Goal: Information Seeking & Learning: Compare options

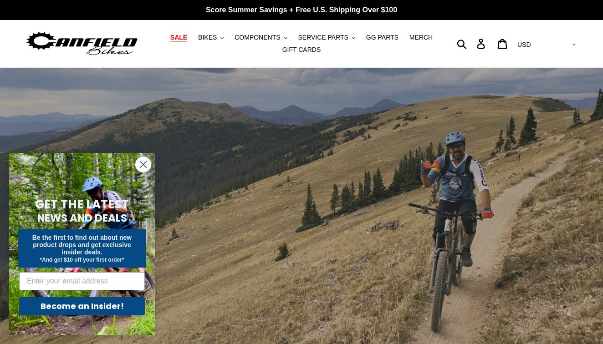
click at [182, 37] on span "SALE" at bounding box center [178, 38] width 17 height 8
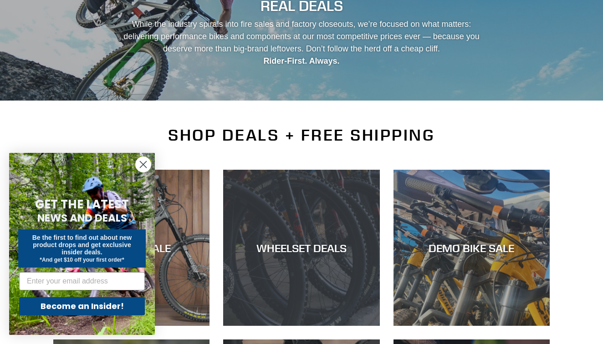
scroll to position [112, 0]
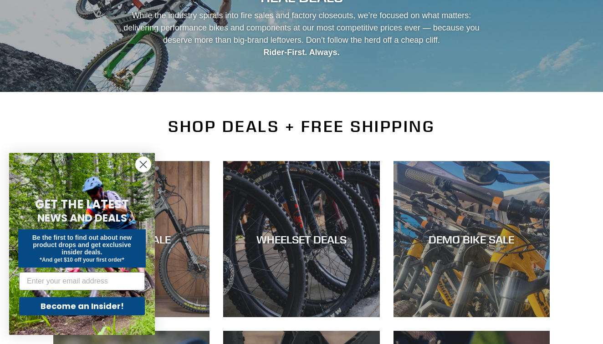
click at [140, 163] on circle "Close dialog" at bounding box center [143, 164] width 15 height 15
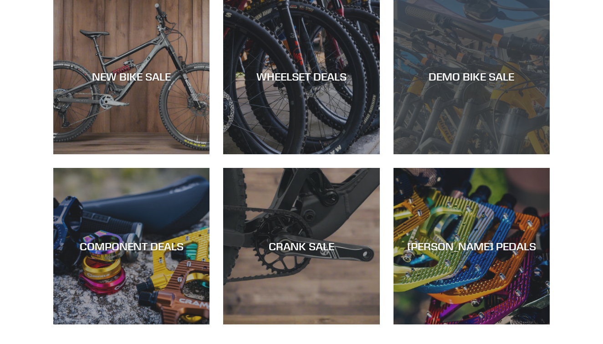
scroll to position [273, 0]
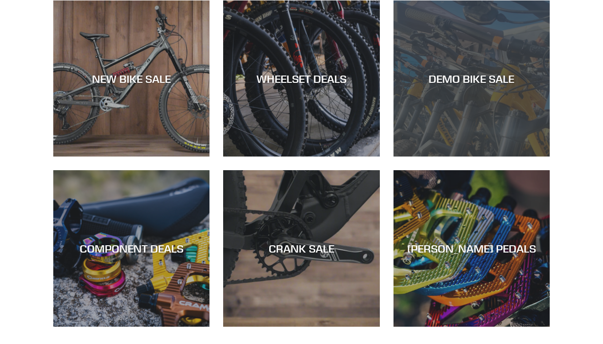
click at [497, 157] on div "DEMO BIKE SALE" at bounding box center [471, 157] width 156 height 0
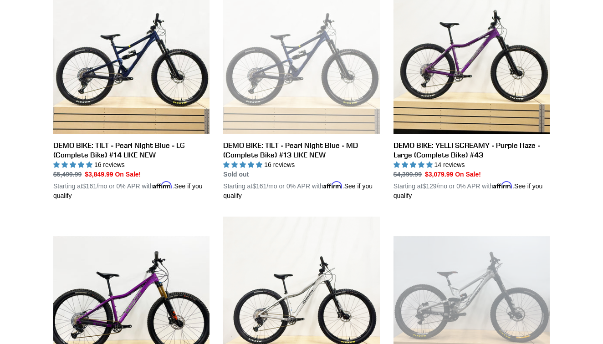
scroll to position [532, 0]
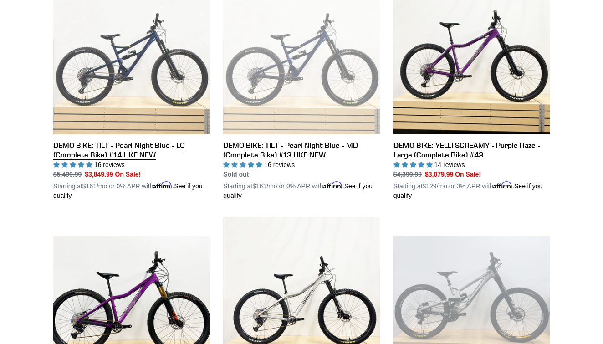
click at [156, 101] on link "DEMO BIKE: TILT - Pearl Night Blue - LG (Complete Bike) #14 LIKE NEW" at bounding box center [131, 89] width 156 height 223
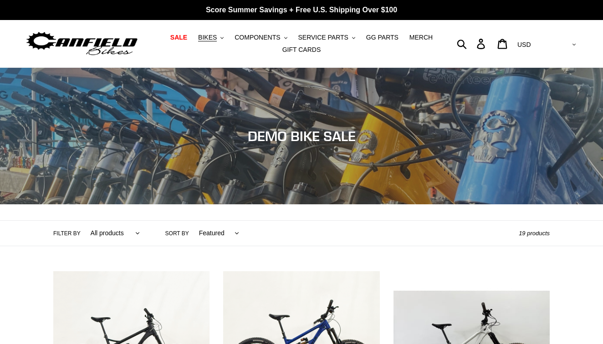
scroll to position [0, 0]
click at [183, 38] on span "SALE" at bounding box center [178, 38] width 17 height 8
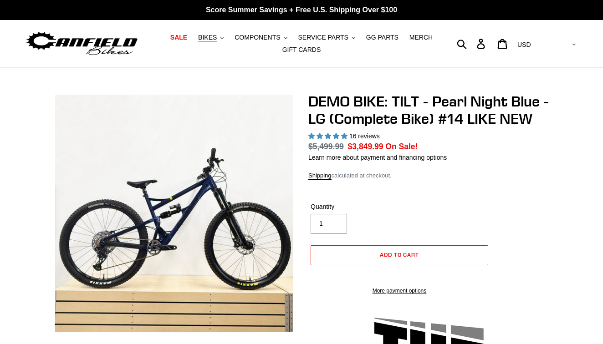
select select "highest-rating"
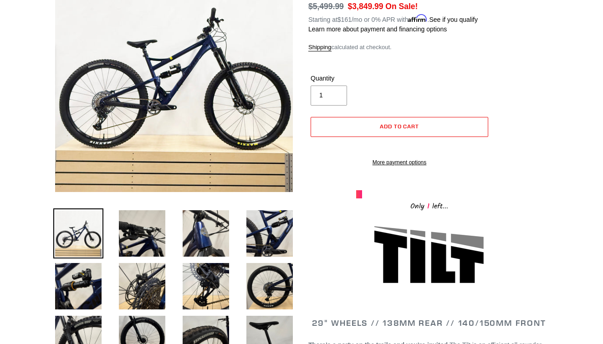
scroll to position [135, 0]
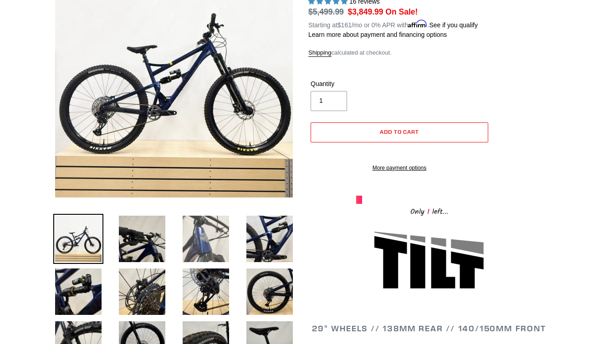
click at [203, 239] on img at bounding box center [206, 239] width 50 height 50
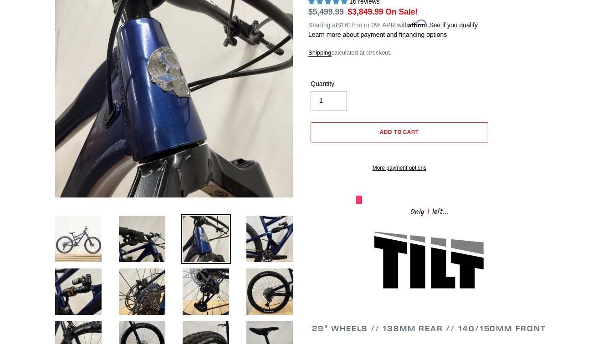
click at [80, 240] on img at bounding box center [78, 239] width 50 height 50
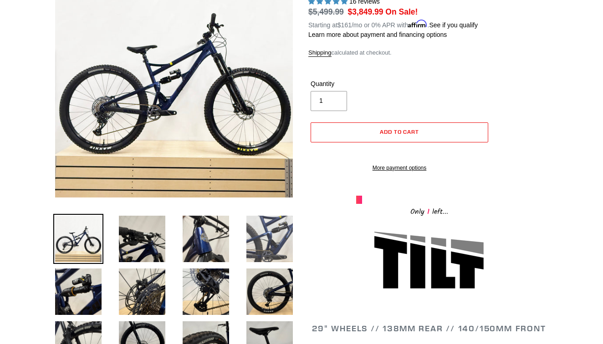
click at [257, 238] on img at bounding box center [269, 239] width 50 height 50
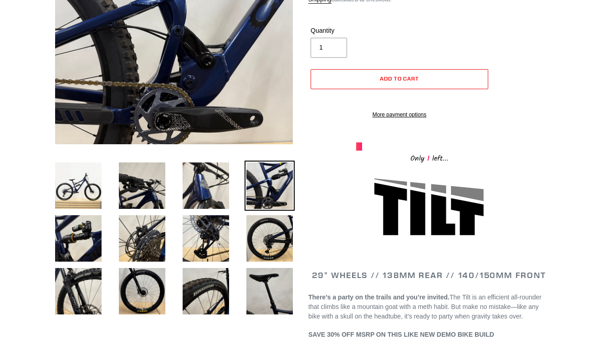
scroll to position [208, 0]
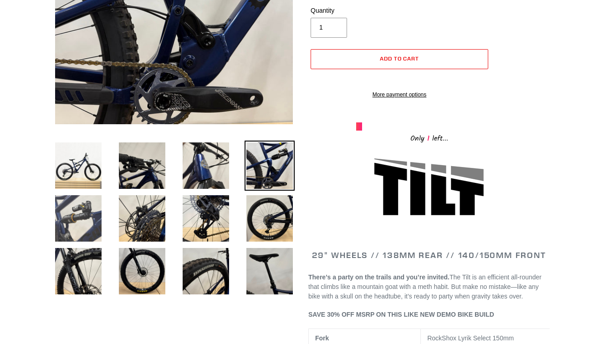
click at [77, 220] on img at bounding box center [78, 218] width 50 height 50
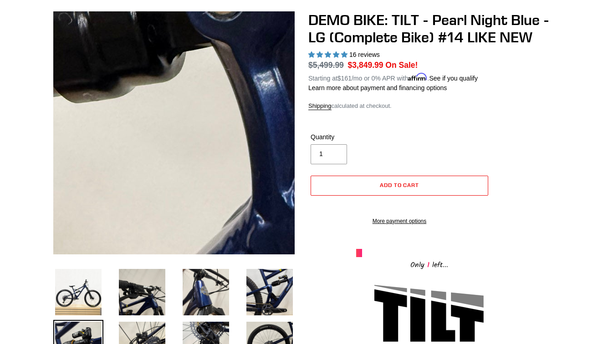
scroll to position [81, 0]
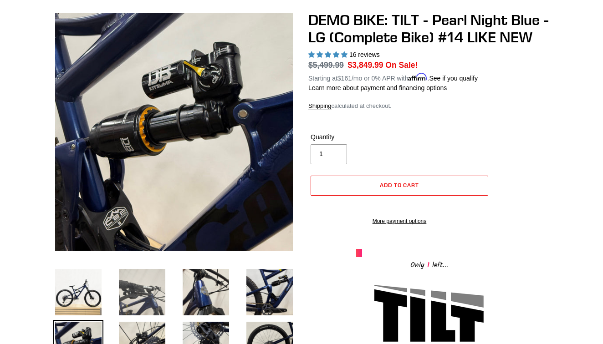
click at [147, 291] on img at bounding box center [142, 292] width 50 height 50
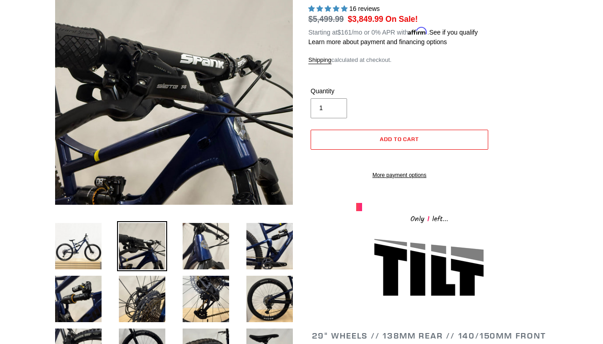
scroll to position [132, 0]
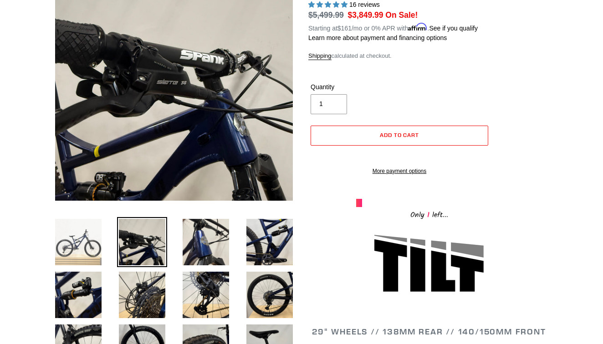
click at [68, 244] on img at bounding box center [78, 242] width 50 height 50
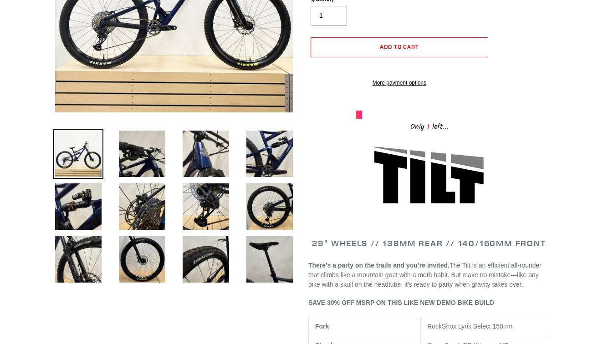
scroll to position [221, 0]
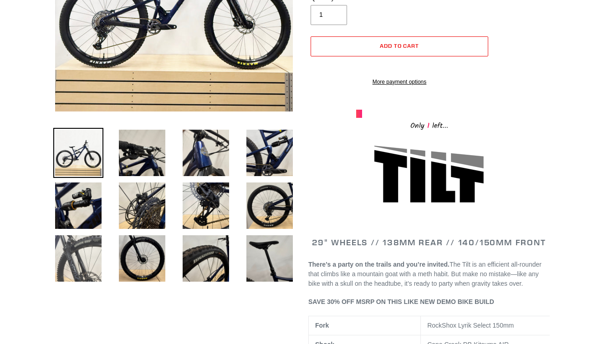
click at [80, 256] on img at bounding box center [78, 259] width 50 height 50
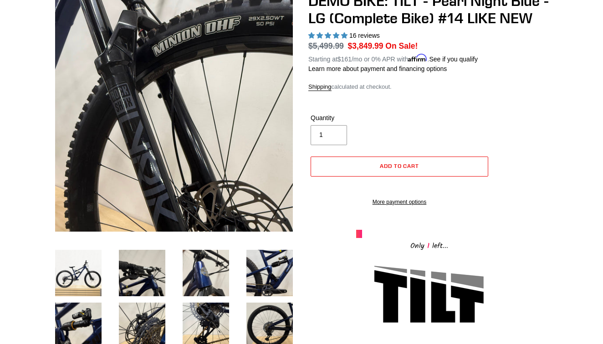
scroll to position [100, 0]
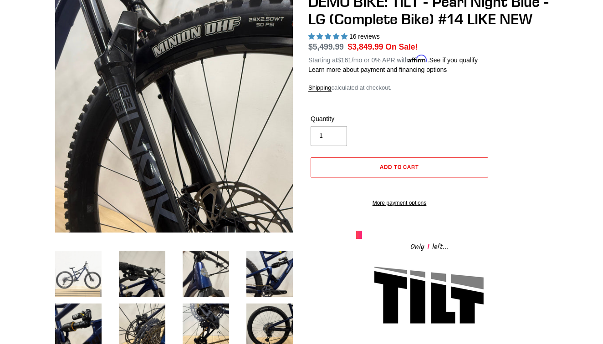
click at [77, 269] on img at bounding box center [78, 274] width 50 height 50
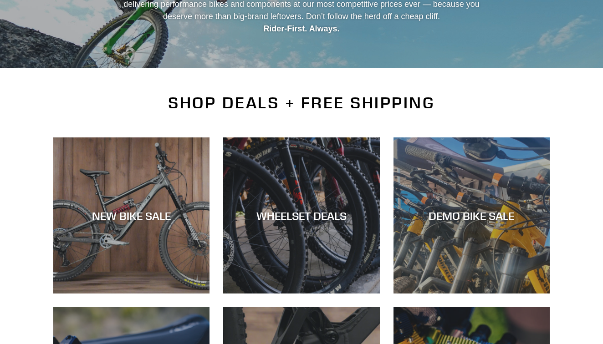
scroll to position [155, 0]
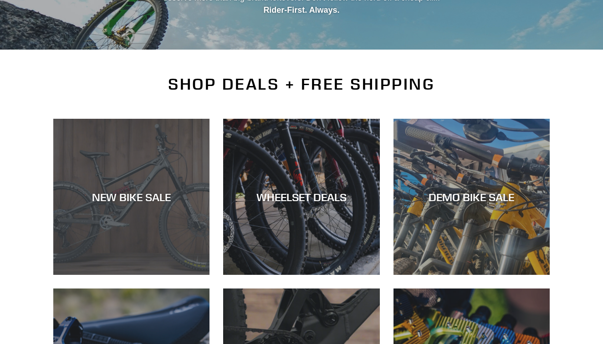
click at [148, 197] on div "NEW BIKE SALE" at bounding box center [131, 196] width 156 height 13
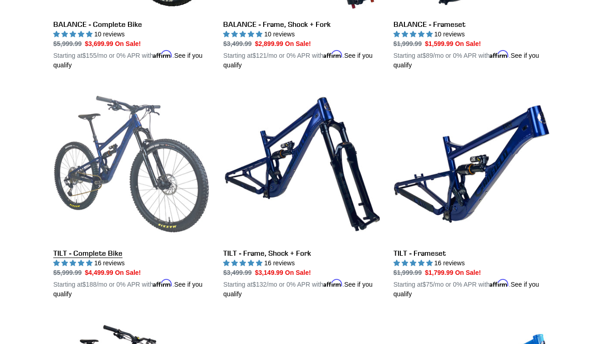
scroll to position [1099, 0]
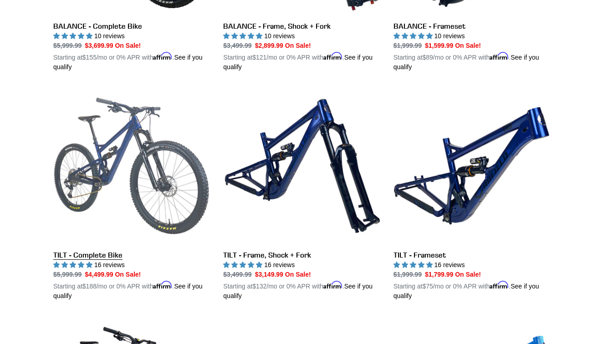
click at [102, 146] on link "TILT - Complete Bike" at bounding box center [131, 194] width 156 height 213
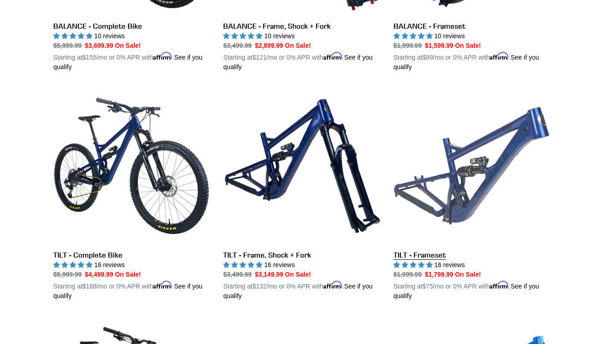
click at [455, 154] on link "TILT - Frameset" at bounding box center [471, 194] width 156 height 213
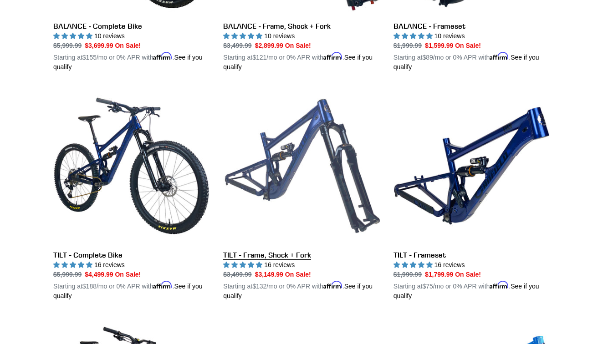
click at [293, 157] on link "TILT - Frame, Shock + Fork" at bounding box center [301, 194] width 156 height 213
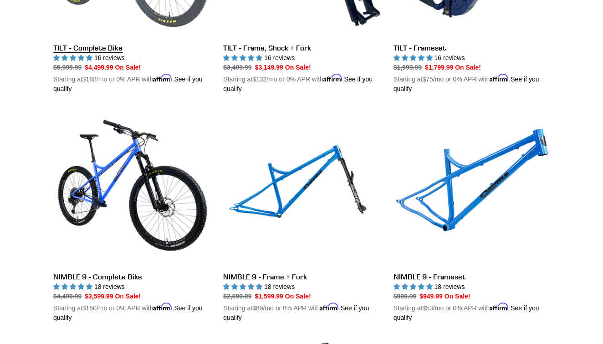
scroll to position [1306, 0]
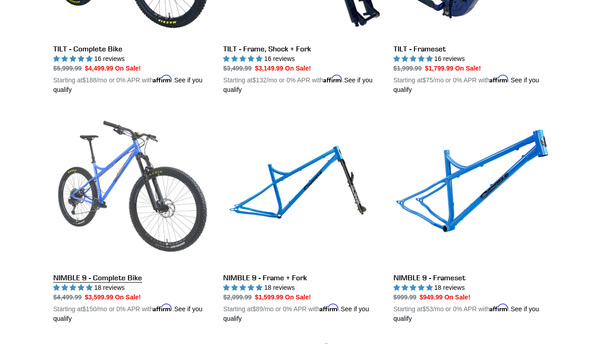
click at [123, 158] on link "NIMBLE 9 - Complete Bike" at bounding box center [131, 217] width 156 height 213
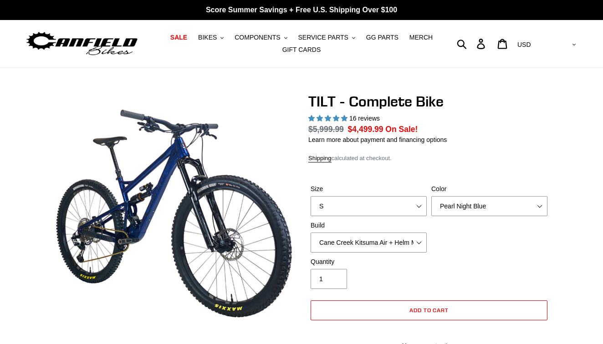
select select "highest-rating"
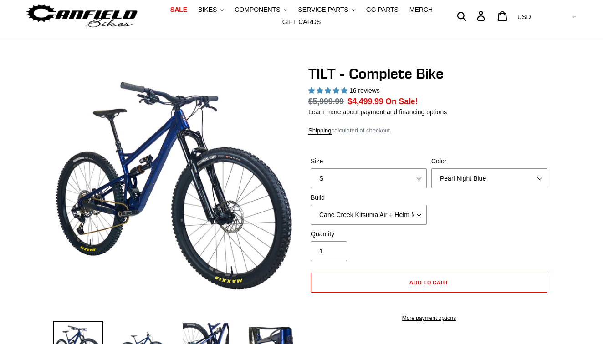
scroll to position [30, 0]
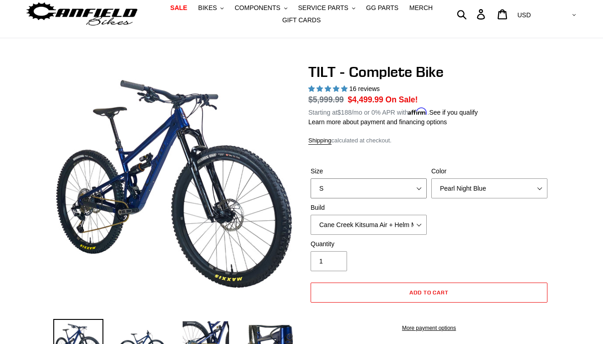
select select "L"
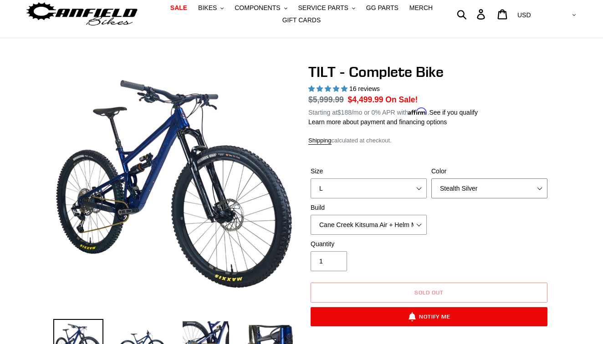
select select "Raw"
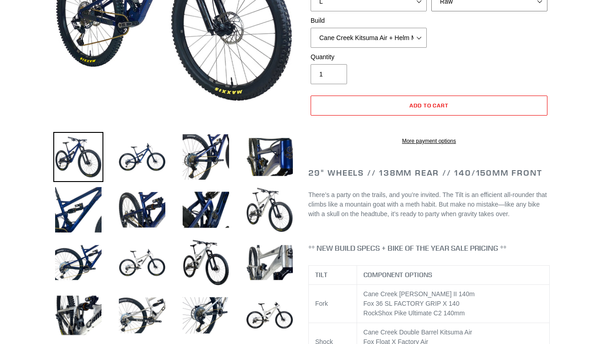
scroll to position [204, 0]
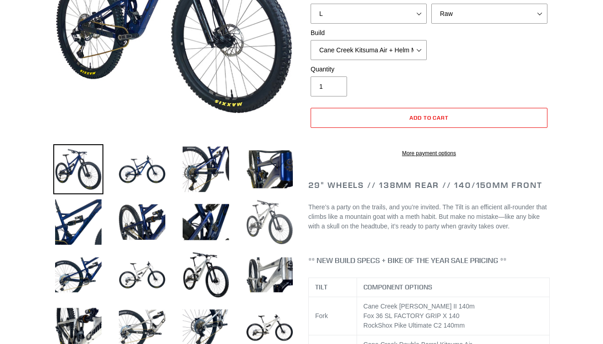
click at [258, 214] on img at bounding box center [269, 222] width 50 height 50
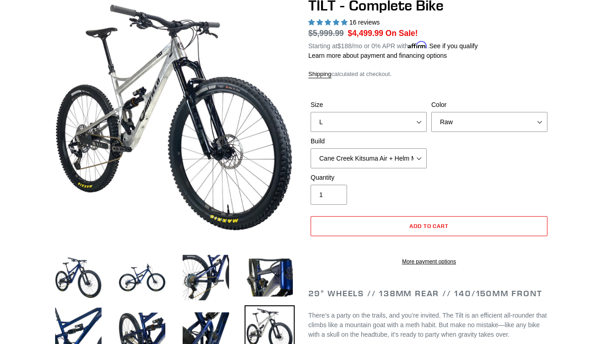
scroll to position [95, 0]
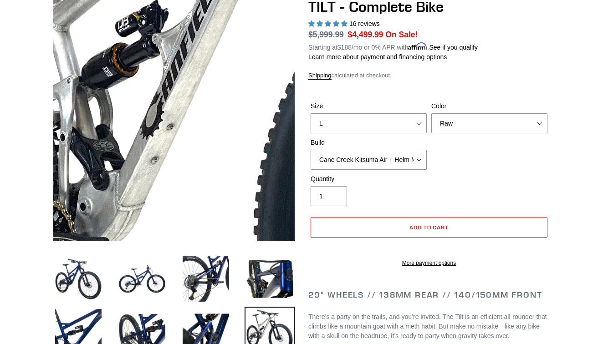
click at [138, 119] on img at bounding box center [277, 121] width 932 height 932
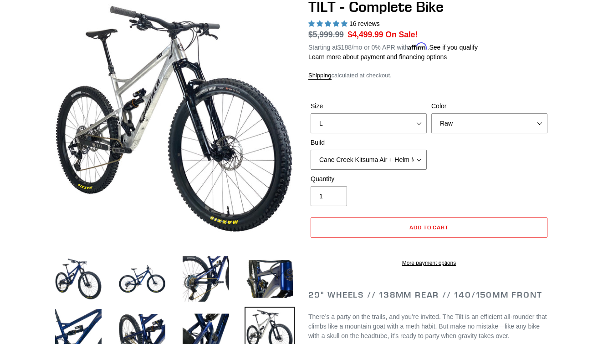
select select "Fox Float X + 36 SL Factory Grip X 140 + Shimano XT"
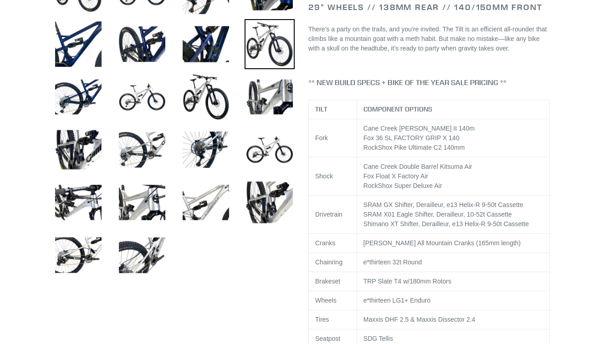
scroll to position [375, 0]
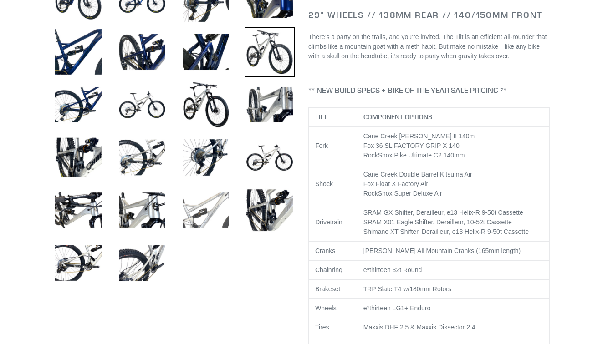
click at [210, 208] on img at bounding box center [206, 210] width 50 height 50
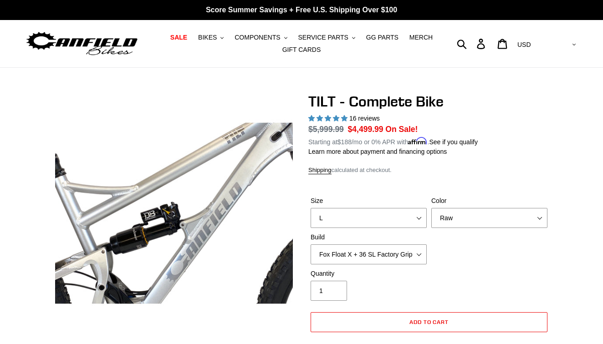
scroll to position [0, 0]
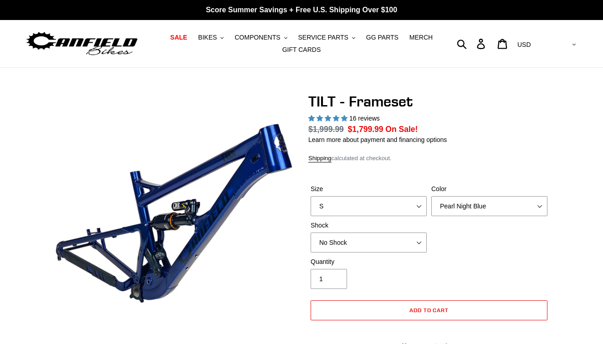
select select "highest-rating"
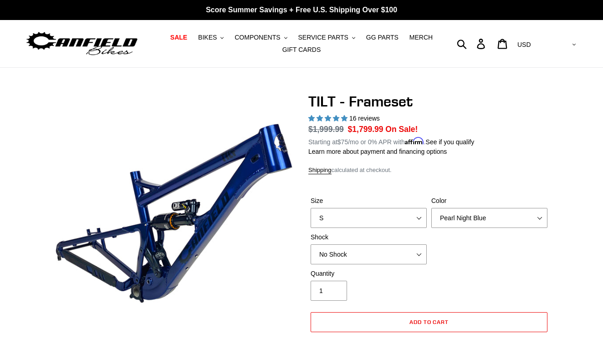
click at [416, 205] on div "Size S M L XL" at bounding box center [368, 212] width 121 height 32
select select "L"
select select "Fox FLOAT X"
select select "Stealth Silver"
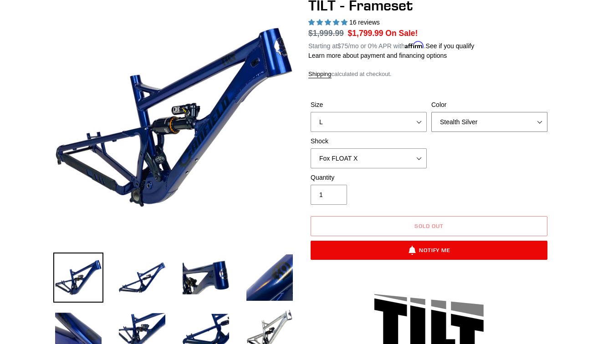
scroll to position [217, 0]
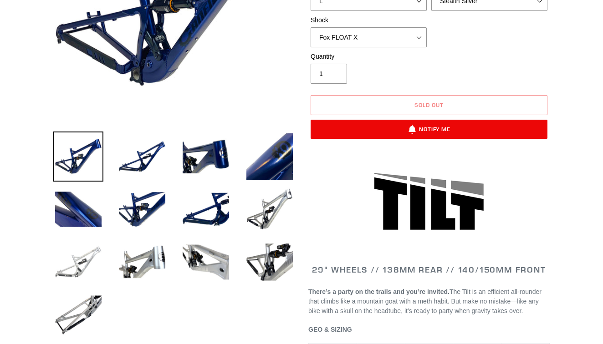
click at [78, 255] on img at bounding box center [78, 262] width 50 height 50
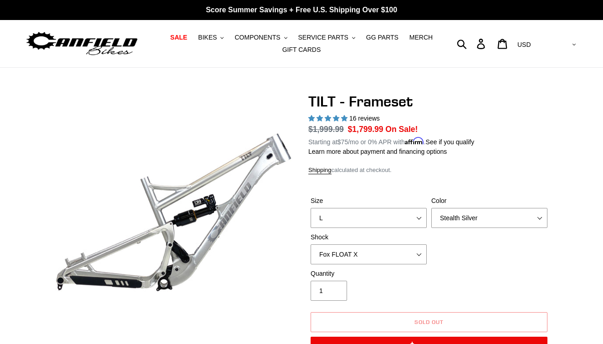
scroll to position [0, 0]
select select "Fox FLOAT X"
click at [447, 274] on div "Quantity 1" at bounding box center [428, 287] width 241 height 36
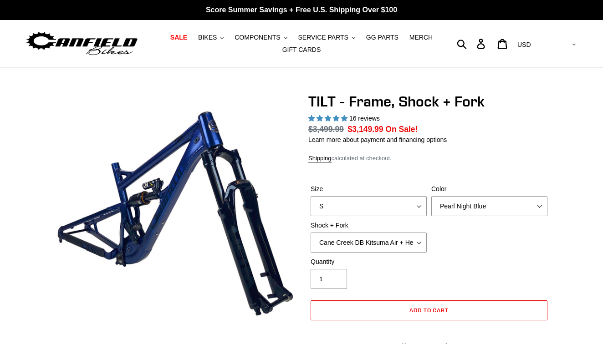
select select "highest-rating"
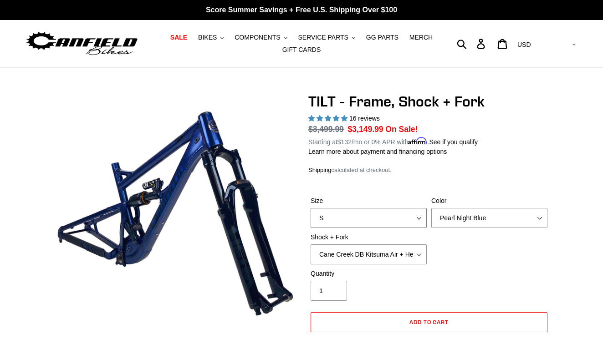
select select "L"
select select "Fox Float X + Fox 36 Grip X Factory 150mm"
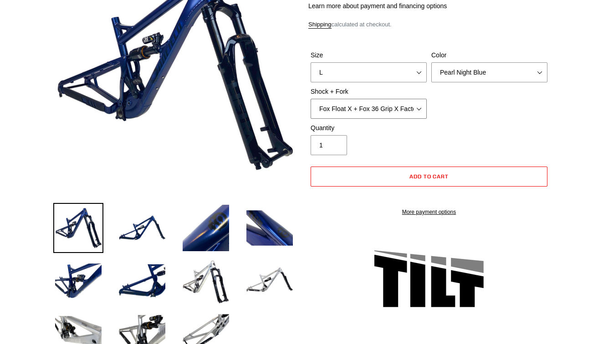
scroll to position [132, 0]
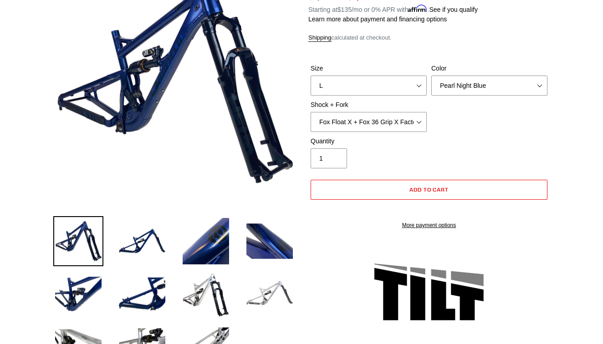
click at [269, 293] on img at bounding box center [269, 294] width 50 height 50
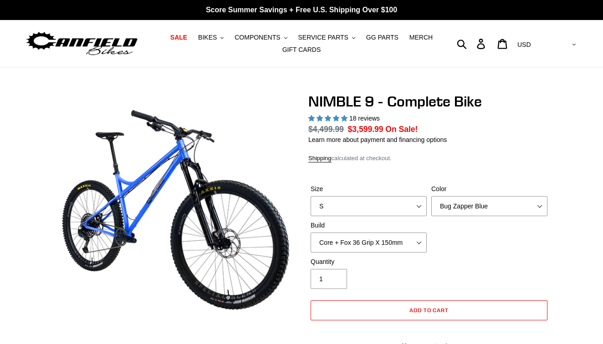
select select "highest-rating"
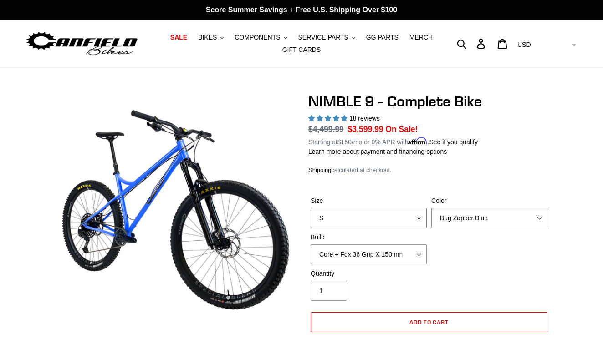
select select "L"
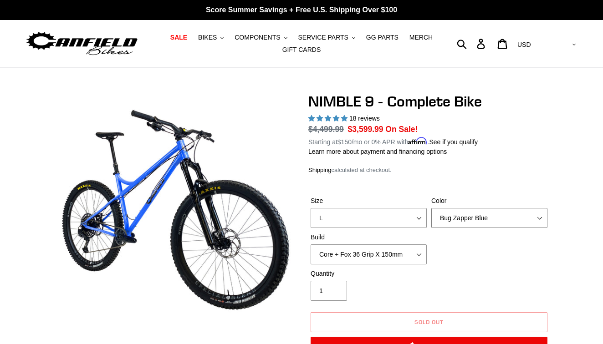
select select "Galaxy Black"
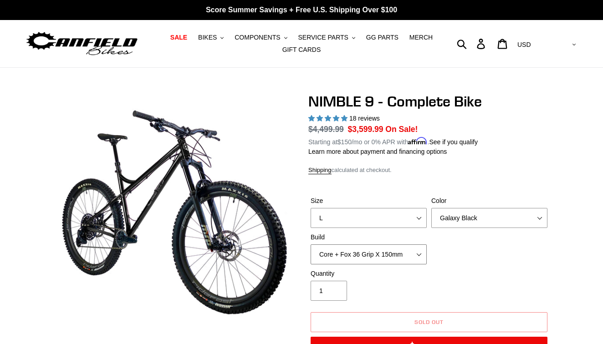
select select "Pro + RockShox Lyrik Ultimate 150mm"
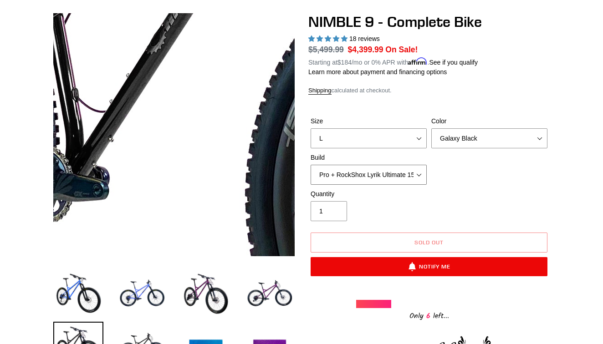
scroll to position [78, 0]
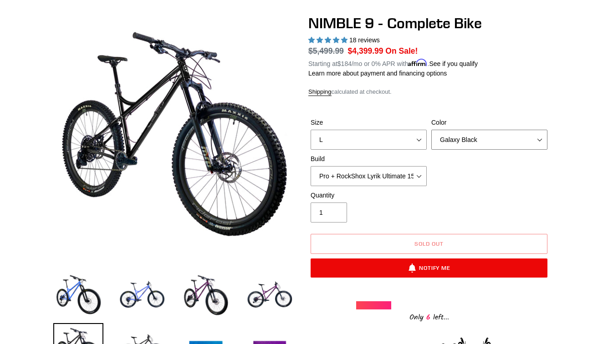
select select "Bug Zapper Blue"
click at [202, 291] on img at bounding box center [206, 295] width 50 height 50
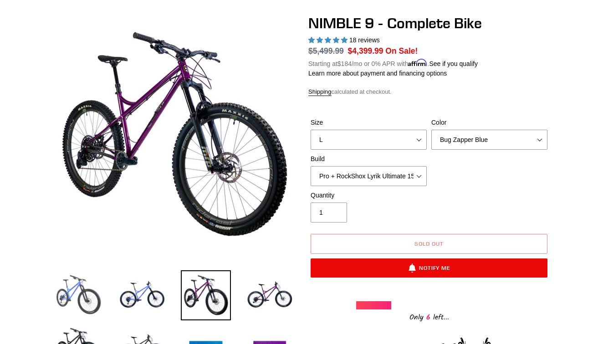
click at [81, 288] on img at bounding box center [78, 295] width 50 height 50
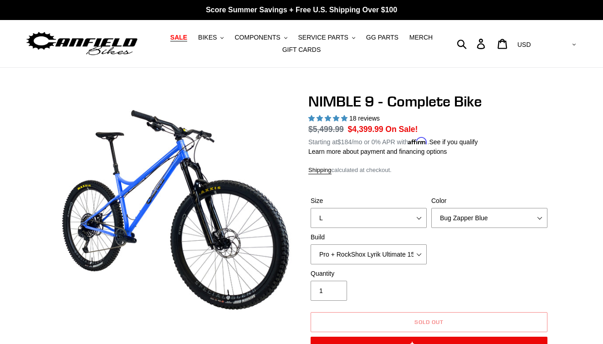
click at [186, 38] on span "SALE" at bounding box center [178, 38] width 17 height 8
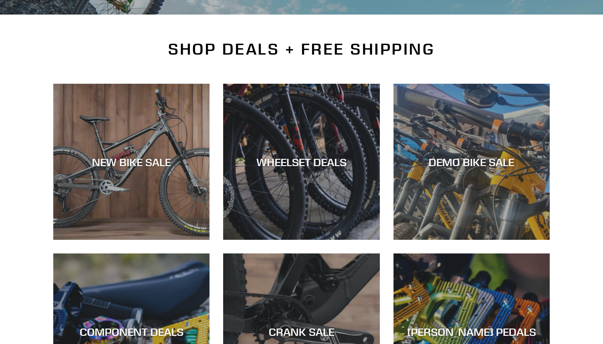
scroll to position [203, 0]
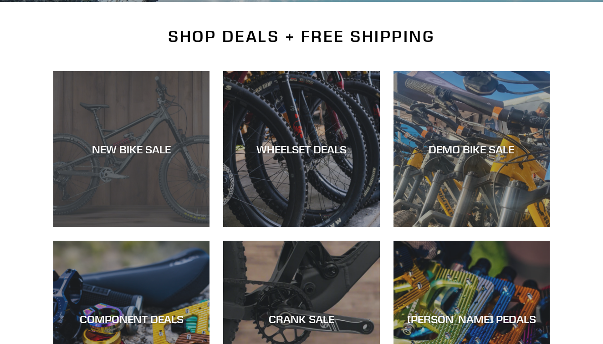
click at [141, 150] on div "NEW BIKE SALE" at bounding box center [131, 148] width 156 height 13
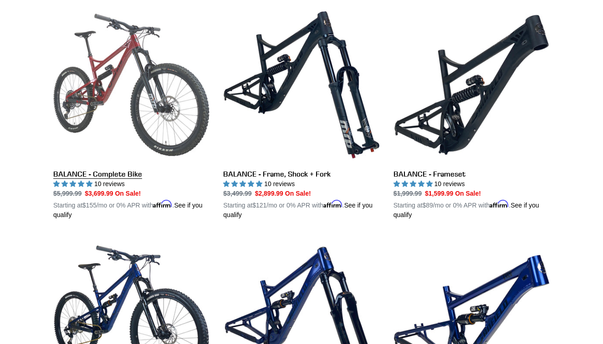
scroll to position [948, 0]
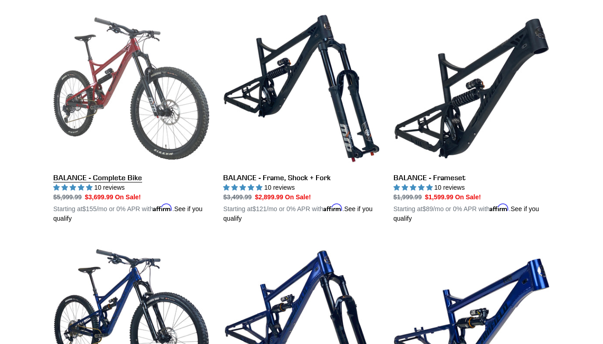
click at [118, 71] on link "BALANCE - Complete Bike" at bounding box center [131, 116] width 156 height 213
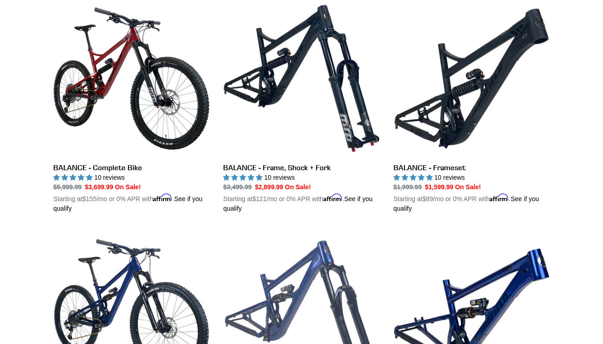
scroll to position [960, 0]
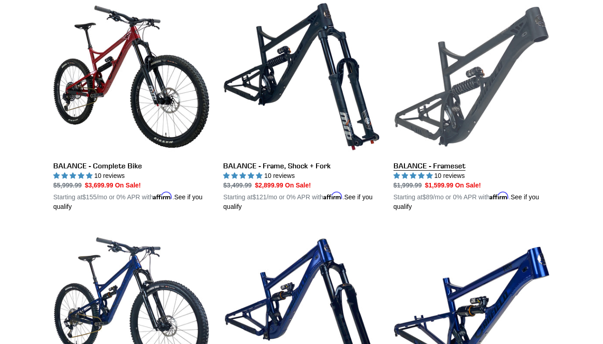
click at [476, 85] on link "BALANCE - Frameset" at bounding box center [471, 105] width 156 height 213
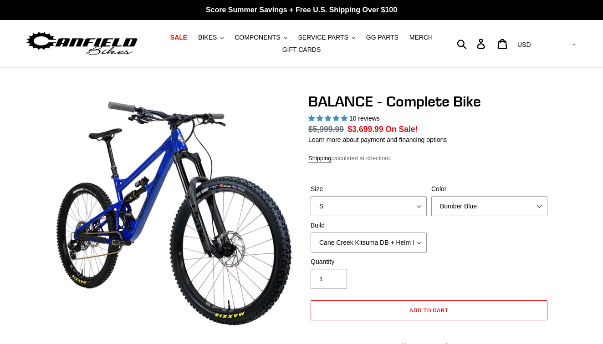
select select "highest-rating"
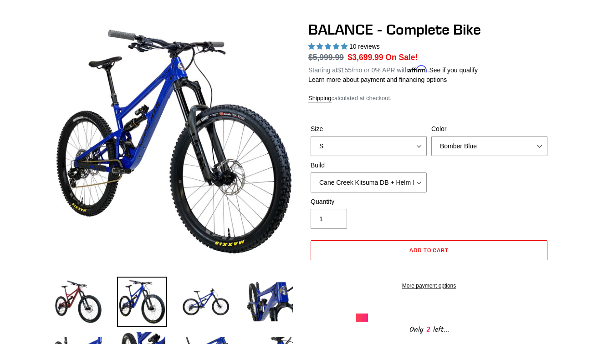
scroll to position [38, 0]
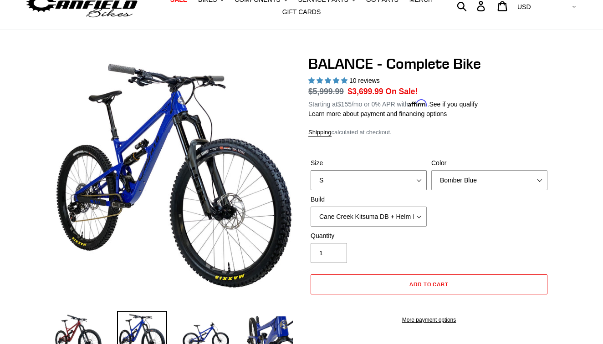
select select "L"
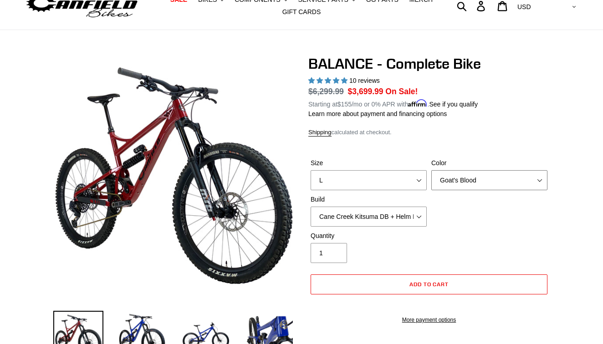
select select "Stealth Black"
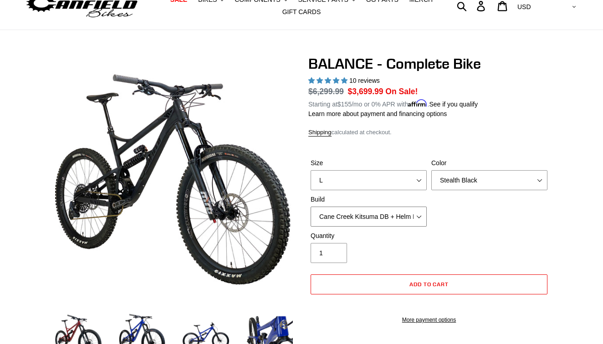
select select "RockShox Vivid ULT + Zeb ULT + Shimano XT"
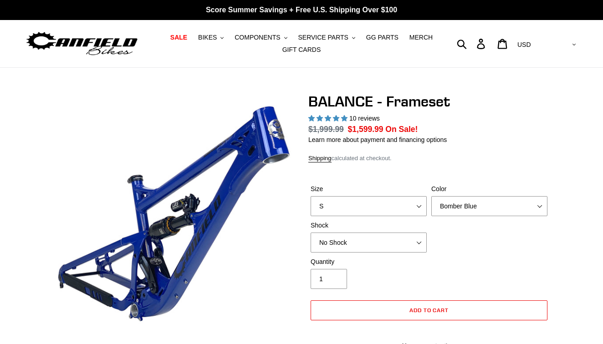
select select "highest-rating"
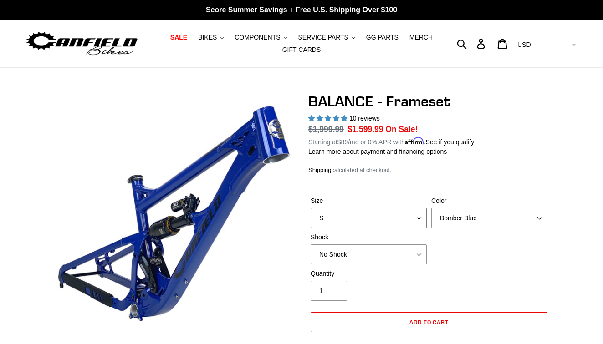
select select "L"
select select "Stealth Black"
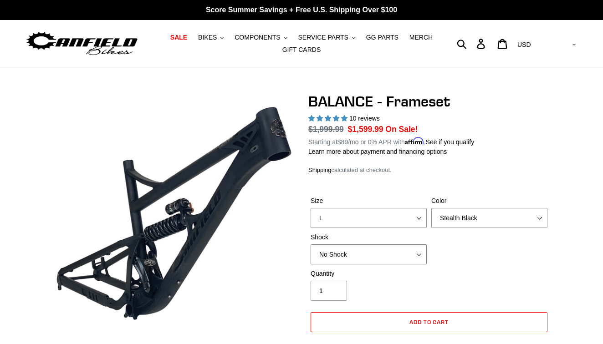
select select "Öhlins TTX2 Air"
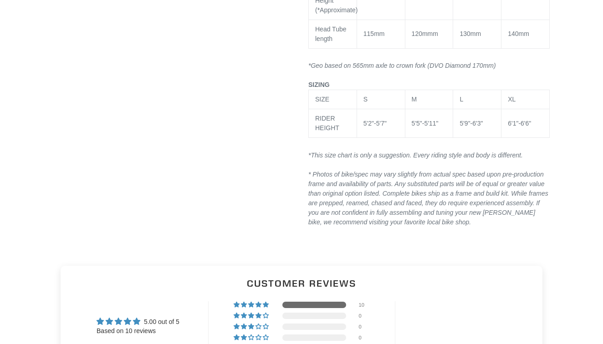
scroll to position [1228, 0]
